Goal: Obtain resource: Download file/media

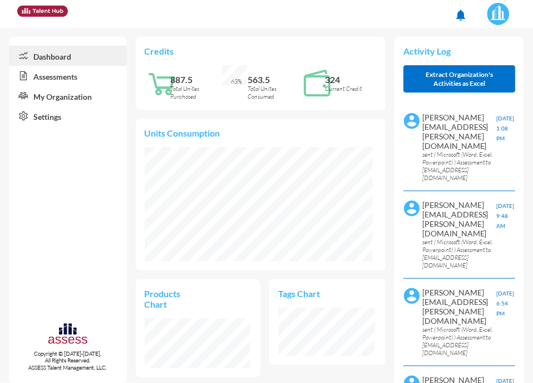
scroll to position [48, 96]
click at [39, 78] on link "Assessments" at bounding box center [68, 76] width 118 height 20
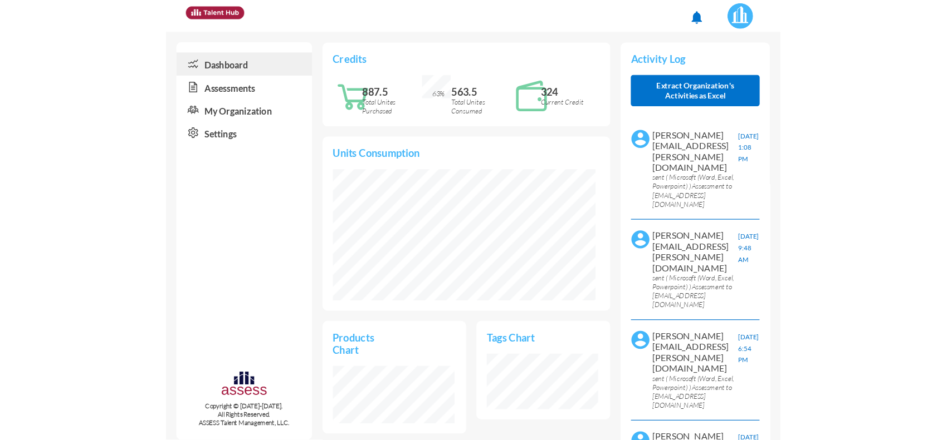
scroll to position [50, 106]
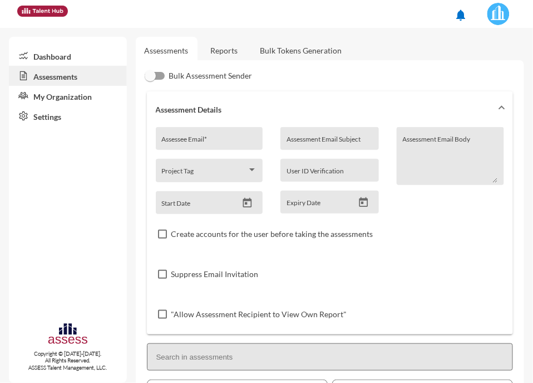
click at [220, 54] on link "Reports" at bounding box center [224, 50] width 45 height 27
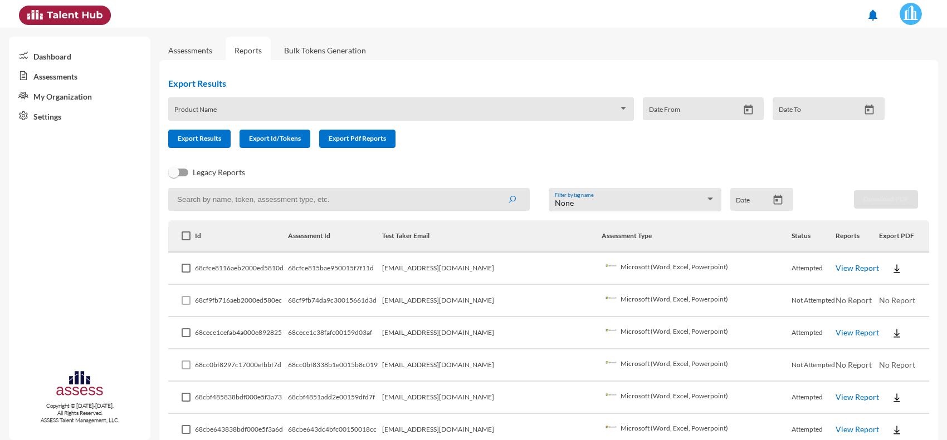
click at [533, 272] on button at bounding box center [897, 268] width 36 height 20
click at [533, 291] on button "EN" at bounding box center [895, 288] width 62 height 21
click at [533, 269] on link "View Report" at bounding box center [856, 267] width 43 height 9
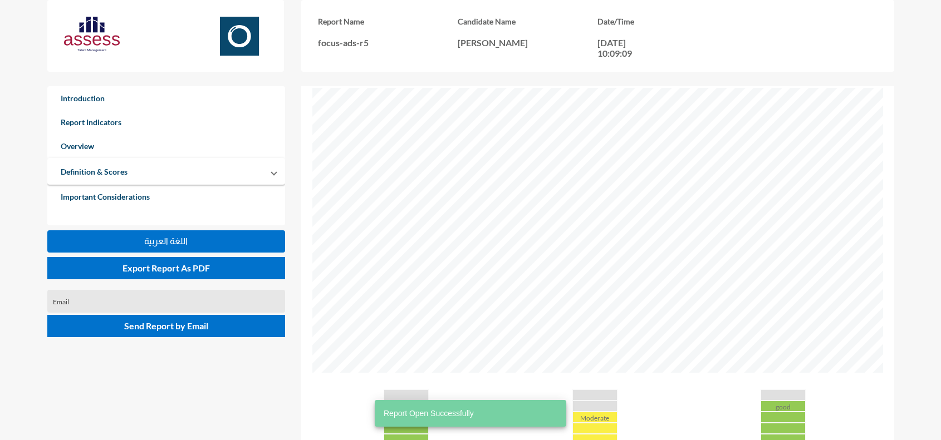
scroll to position [209, 0]
